Goal: Task Accomplishment & Management: Manage account settings

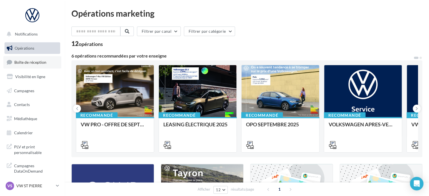
click at [34, 62] on span "Boîte de réception" at bounding box center [30, 62] width 32 height 5
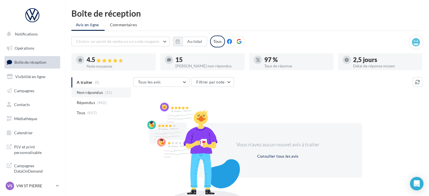
click at [94, 91] on span "Non répondus" at bounding box center [90, 92] width 26 height 6
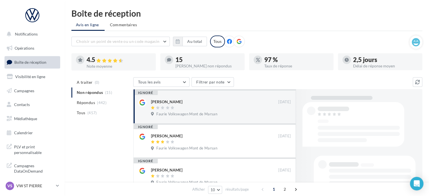
click at [97, 93] on ul "A traiter (0) Non répondus (15) Répondus (442) Tous (457)" at bounding box center [101, 97] width 60 height 41
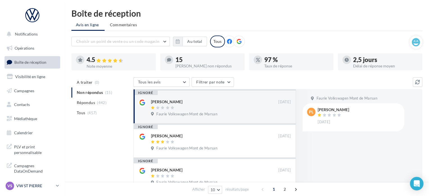
click at [59, 186] on icon at bounding box center [57, 185] width 3 height 5
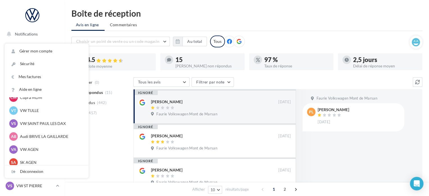
scroll to position [52, 0]
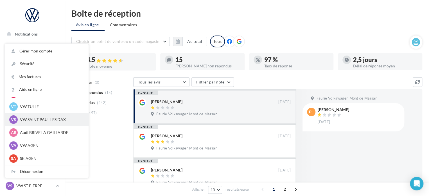
click at [52, 122] on div "VS VW SAINT PAUL LES DAX vw-nar-sdes" at bounding box center [46, 119] width 75 height 8
